Goal: Transaction & Acquisition: Purchase product/service

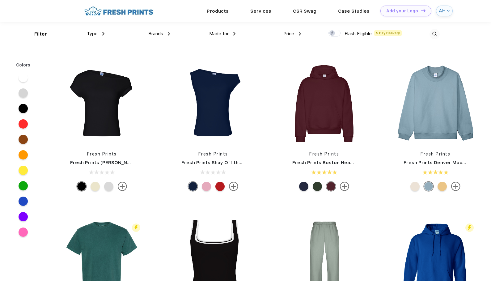
click at [223, 33] on span "Made for" at bounding box center [218, 34] width 19 height 6
click at [224, 29] on div "Made for Unisex Women Men Youth" at bounding box center [203, 34] width 66 height 25
click at [224, 35] on span "Made for" at bounding box center [218, 34] width 19 height 6
click at [225, 32] on span "Made for" at bounding box center [218, 34] width 19 height 6
click at [297, 32] on div "Price" at bounding box center [292, 33] width 18 height 7
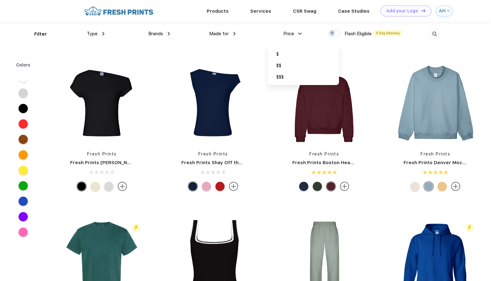
click at [101, 33] on div "Type" at bounding box center [96, 33] width 18 height 7
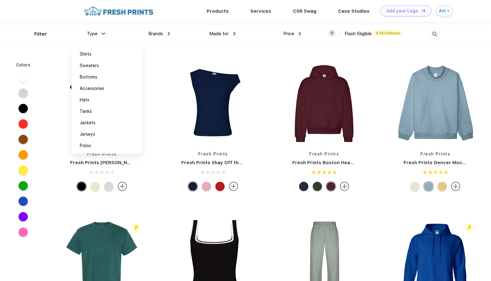
click at [53, 148] on div "Fresh Prints Fresh Prints Chloe Off the Shoulder Top" at bounding box center [101, 127] width 111 height 131
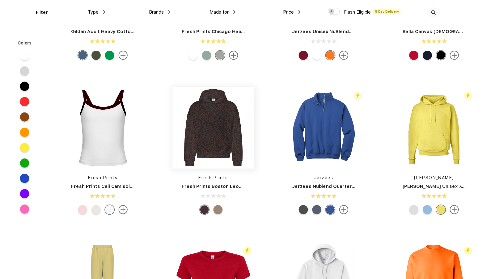
scroll to position [367, 0]
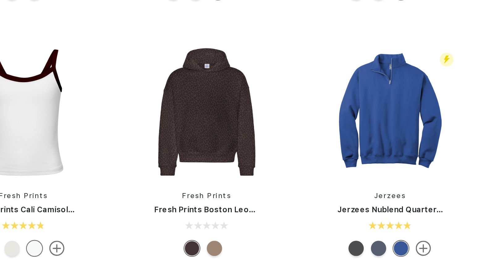
click at [213, 256] on div at bounding box center [217, 260] width 9 height 9
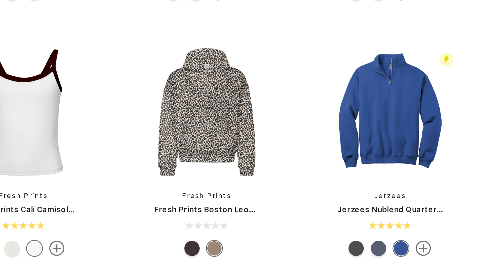
click at [200, 256] on div at bounding box center [204, 260] width 9 height 9
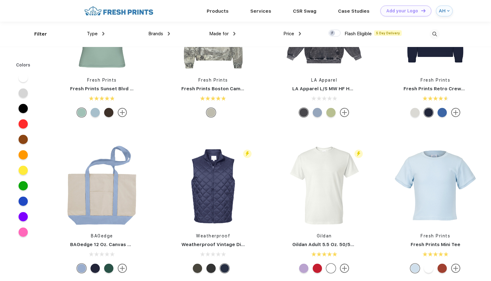
scroll to position [1117, 0]
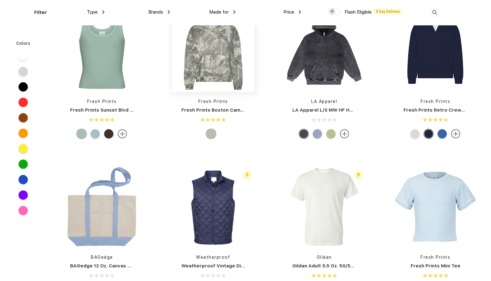
click at [212, 62] on img at bounding box center [213, 51] width 82 height 82
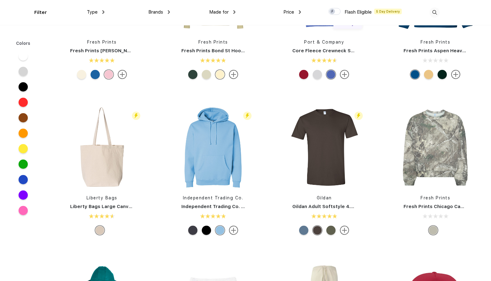
scroll to position [2124, 0]
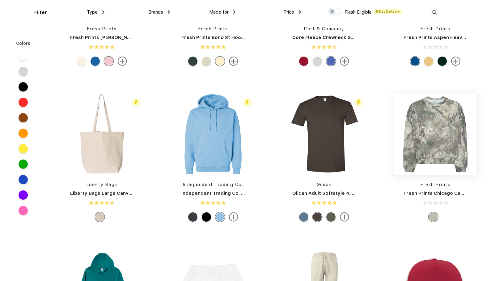
click at [422, 128] on img at bounding box center [435, 134] width 82 height 82
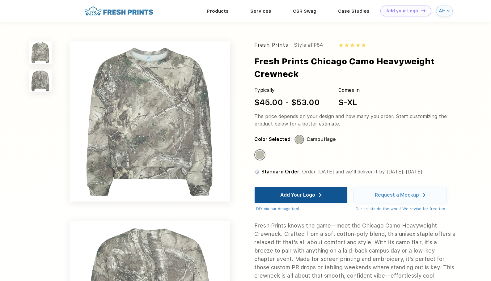
click at [296, 194] on div "Add Your Logo" at bounding box center [297, 195] width 35 height 6
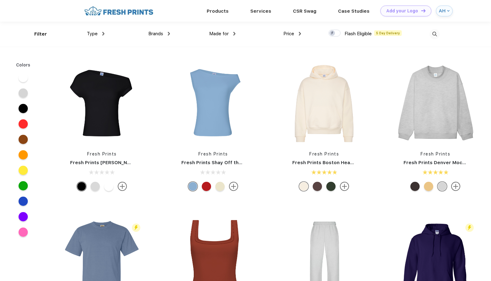
scroll to position [0, 0]
click at [37, 35] on div "Filter" at bounding box center [40, 33] width 13 height 7
click at [98, 32] on div "Type" at bounding box center [96, 33] width 18 height 7
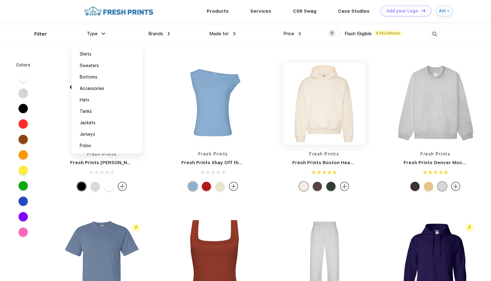
scroll to position [0, 0]
click at [294, 32] on span "Price" at bounding box center [288, 34] width 11 height 6
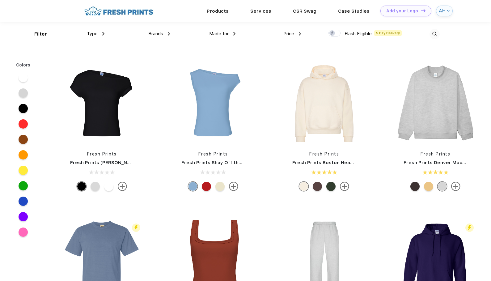
click at [294, 32] on span "Price" at bounding box center [288, 34] width 11 height 6
click at [285, 34] on span "Price" at bounding box center [288, 34] width 11 height 6
click at [306, 34] on div "Filter Type Shirts Sweaters Bottoms Accessories Hats Tanks Jackets Jerseys Polo…" at bounding box center [237, 34] width 406 height 25
click at [299, 33] on img at bounding box center [300, 34] width 2 height 4
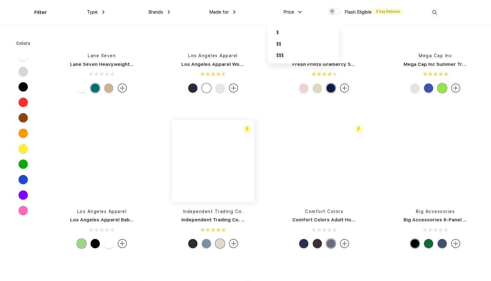
scroll to position [2410, 0]
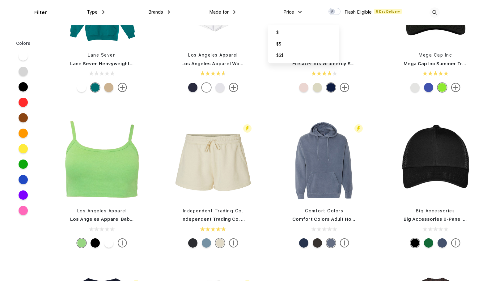
click at [433, 12] on img at bounding box center [435, 12] width 10 height 10
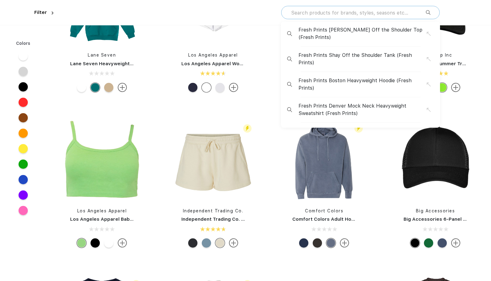
click at [396, 11] on input "text" at bounding box center [358, 12] width 135 height 7
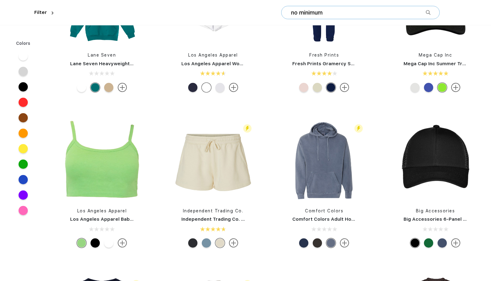
type input "no minimum"
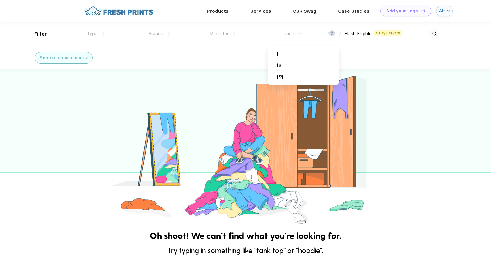
click at [86, 57] on img at bounding box center [87, 58] width 2 height 2
